Goal: Entertainment & Leisure: Browse casually

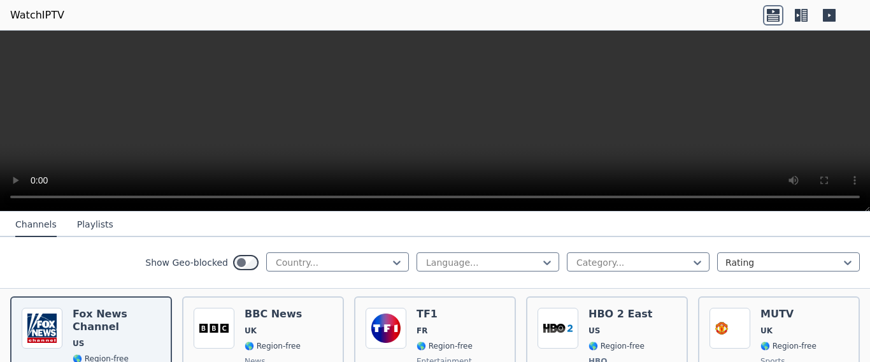
scroll to position [602, 0]
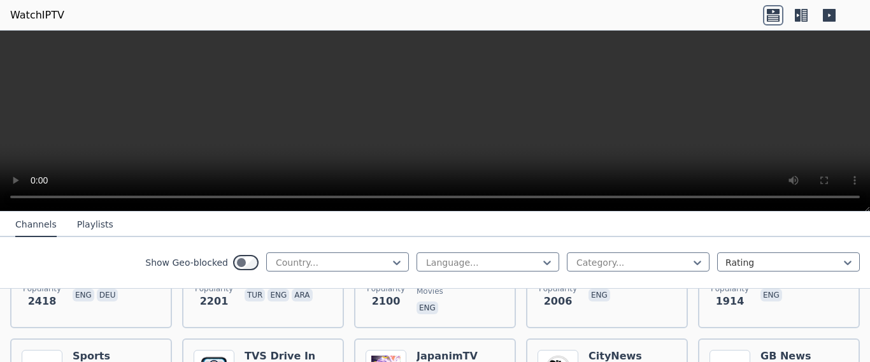
click at [98, 219] on button "Playlists" at bounding box center [95, 225] width 36 height 24
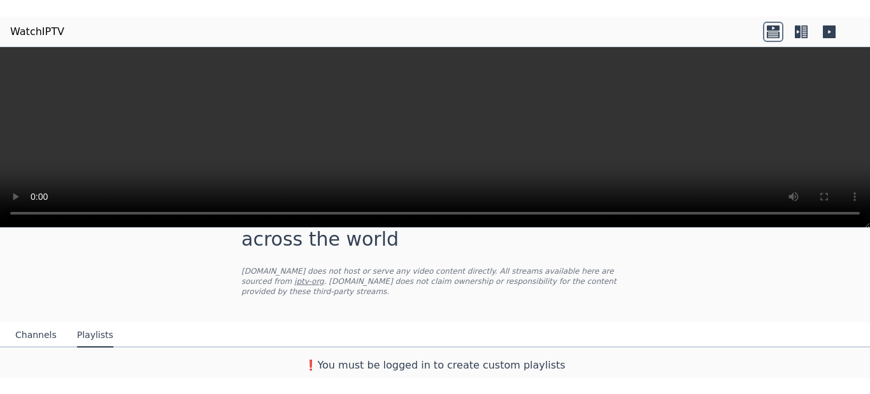
scroll to position [35, 0]
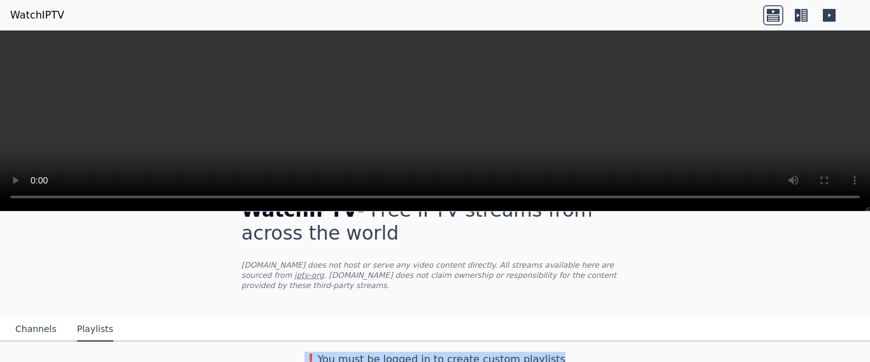
drag, startPoint x: 859, startPoint y: 319, endPoint x: 861, endPoint y: 364, distance: 44.6
click at [861, 361] on html "WatchIPTV WatchIPTV - Free IPTV streams from across the world [DOMAIN_NAME] doe…" at bounding box center [435, 181] width 870 height 362
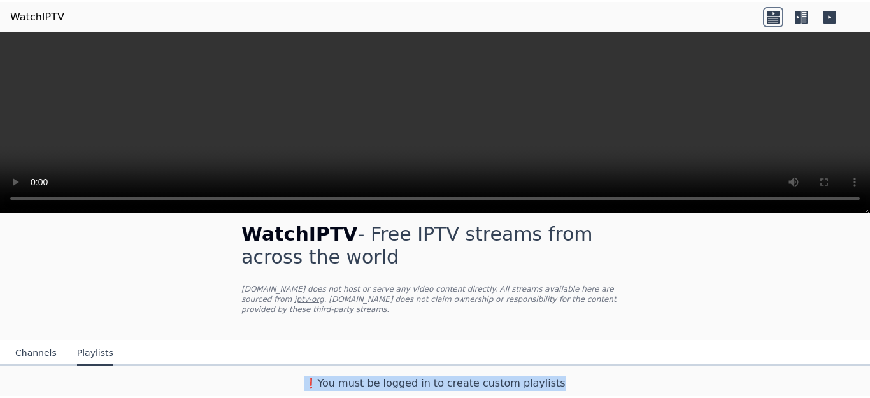
scroll to position [0, 0]
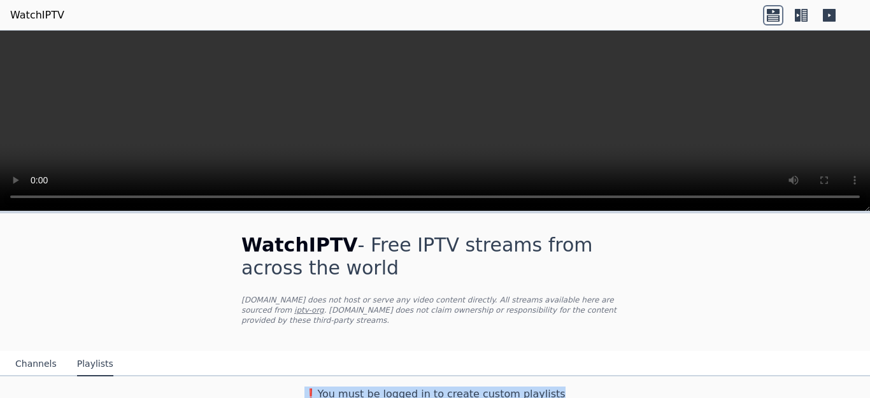
click at [43, 357] on button "Channels" at bounding box center [35, 364] width 41 height 24
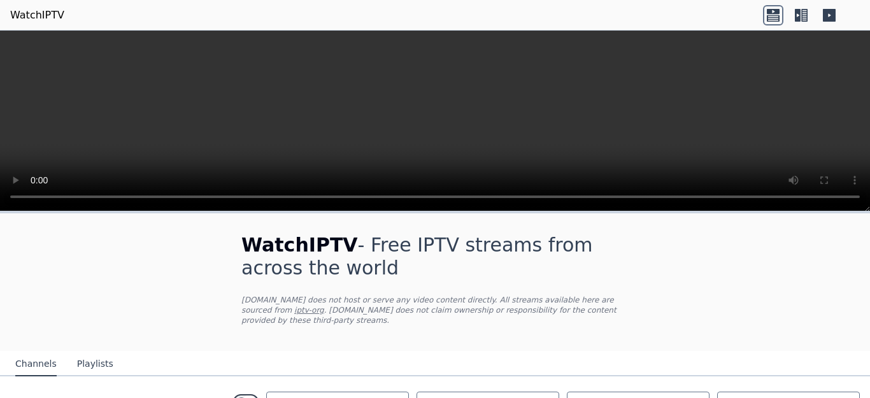
click at [799, 20] on icon at bounding box center [798, 15] width 6 height 13
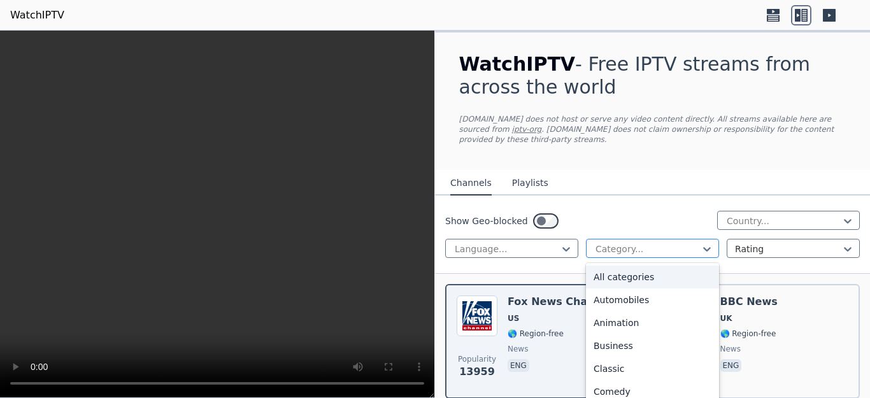
click at [663, 243] on div at bounding box center [647, 249] width 106 height 13
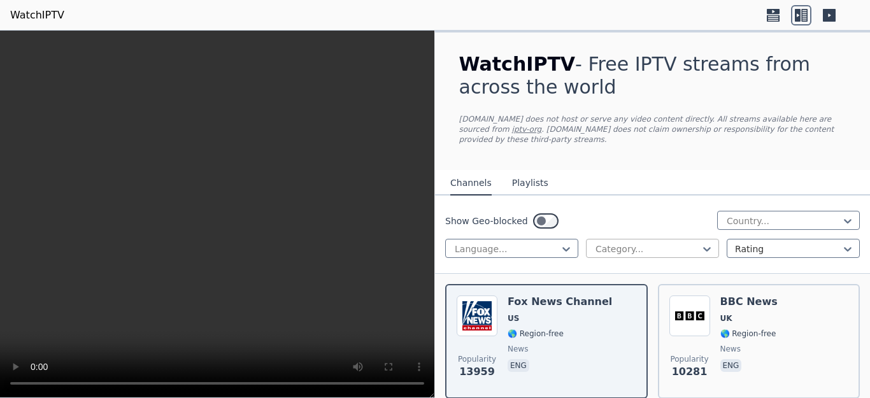
click at [639, 243] on div at bounding box center [647, 249] width 106 height 13
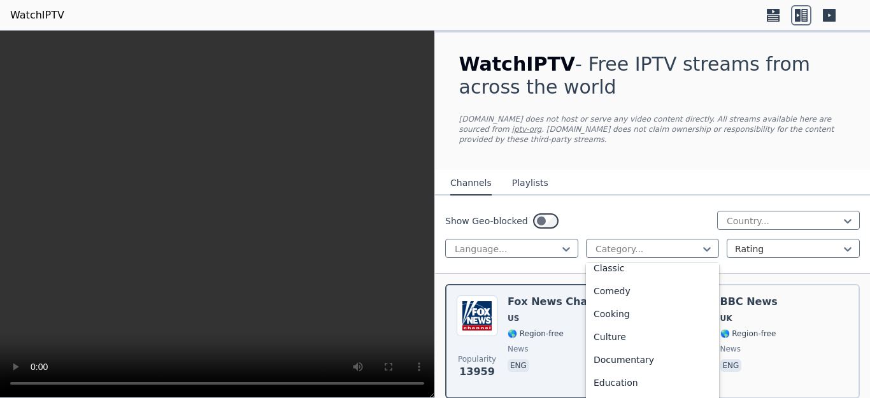
scroll to position [112, 0]
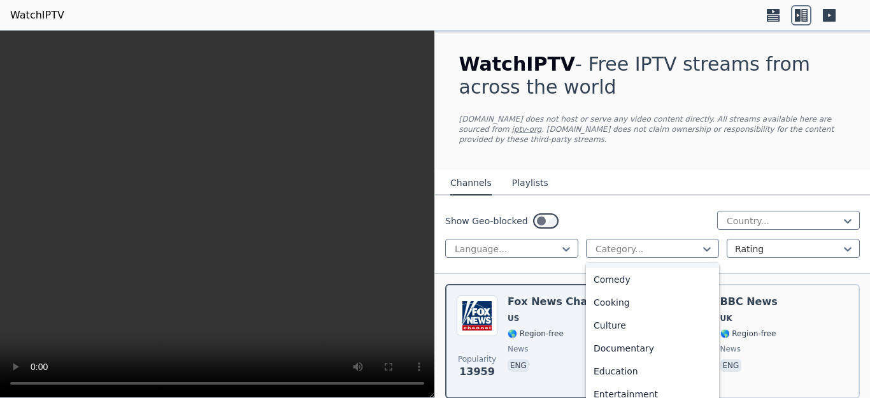
click at [592, 256] on div "Classic" at bounding box center [652, 256] width 133 height 23
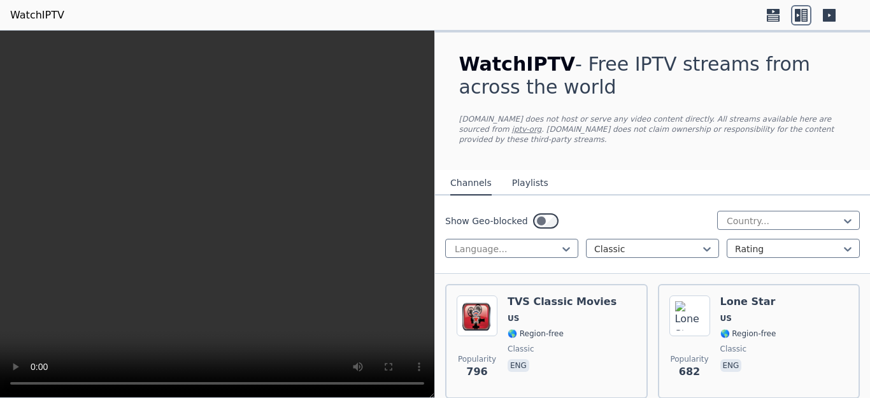
click at [592, 257] on div "Show Geo-blocked Country... Language... Classic Rating" at bounding box center [652, 235] width 435 height 78
